Goal: Check status: Check status

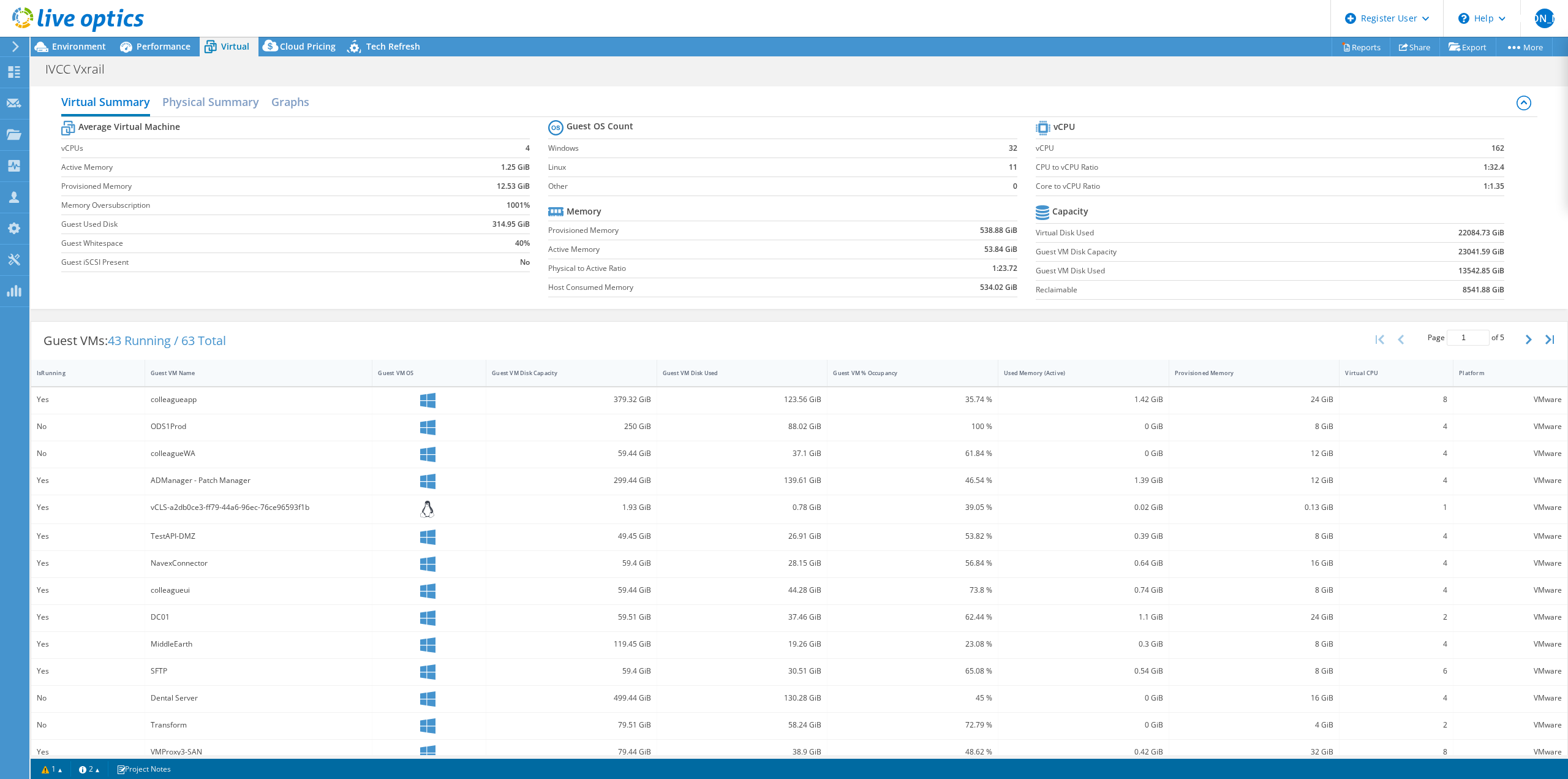
select select "USD"
click at [155, 37] on div "Performance" at bounding box center [157, 46] width 84 height 20
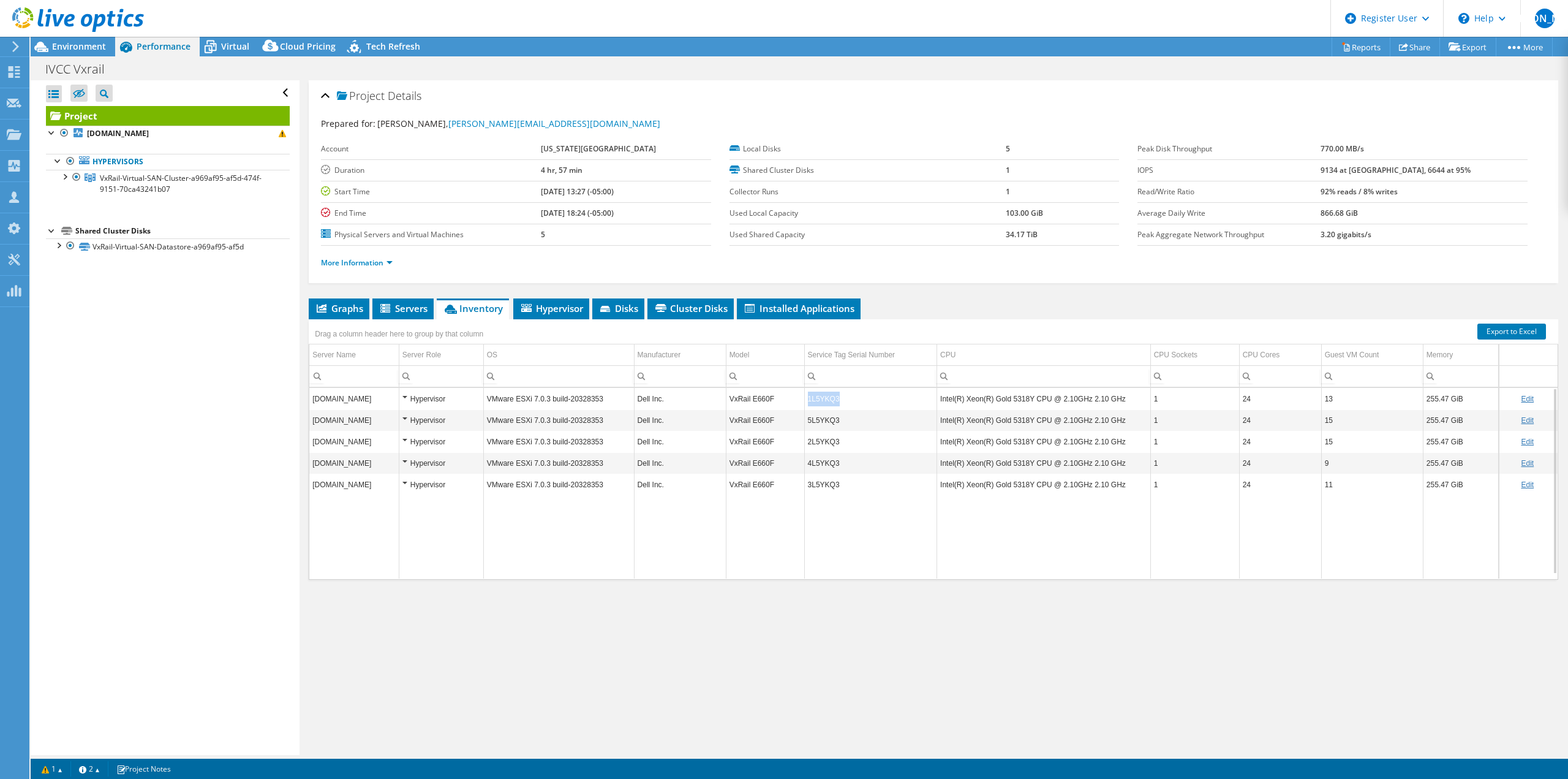
copy tr "1L5YKQ3"
drag, startPoint x: 836, startPoint y: 397, endPoint x: 796, endPoint y: 401, distance: 40.2
click at [796, 401] on tr "[DOMAIN_NAME] Hypervisor VMware ESXi 7.0.3 build-20328353 Dell Inc. VxRail E660…" at bounding box center [933, 398] width 1248 height 21
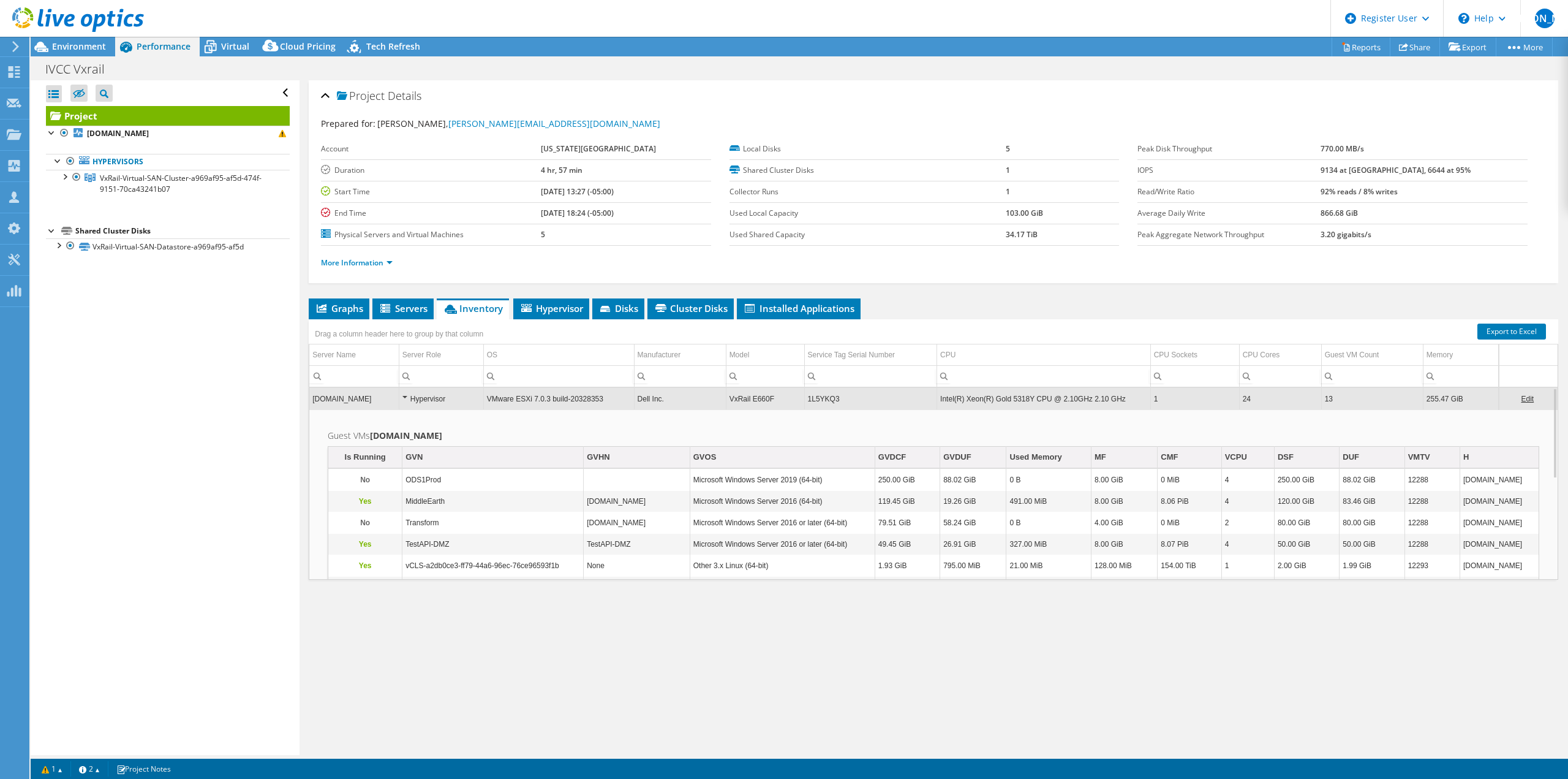
click at [833, 398] on td "1L5YKQ3" at bounding box center [871, 398] width 133 height 21
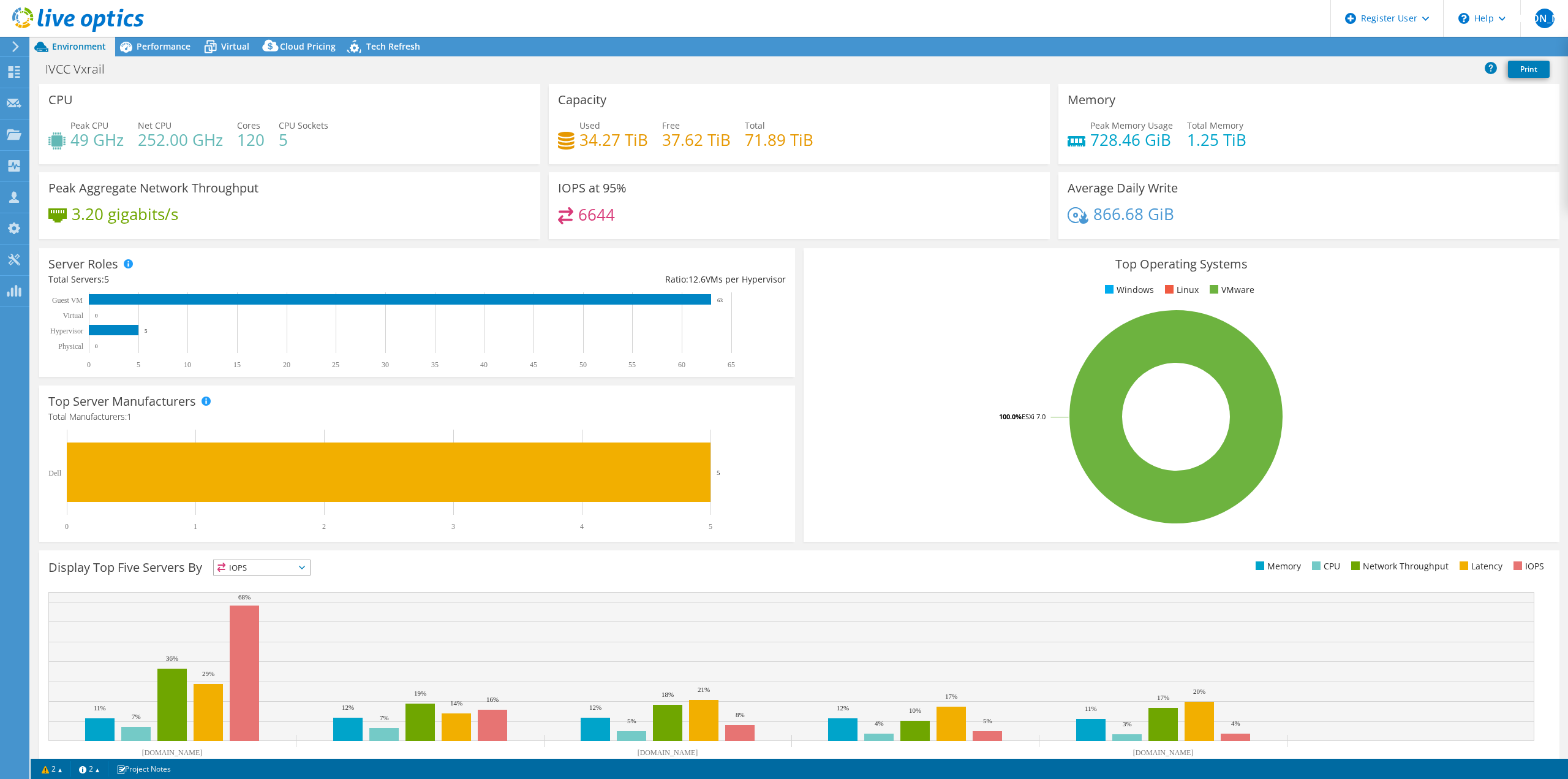
select select "USD"
